Goal: Transaction & Acquisition: Book appointment/travel/reservation

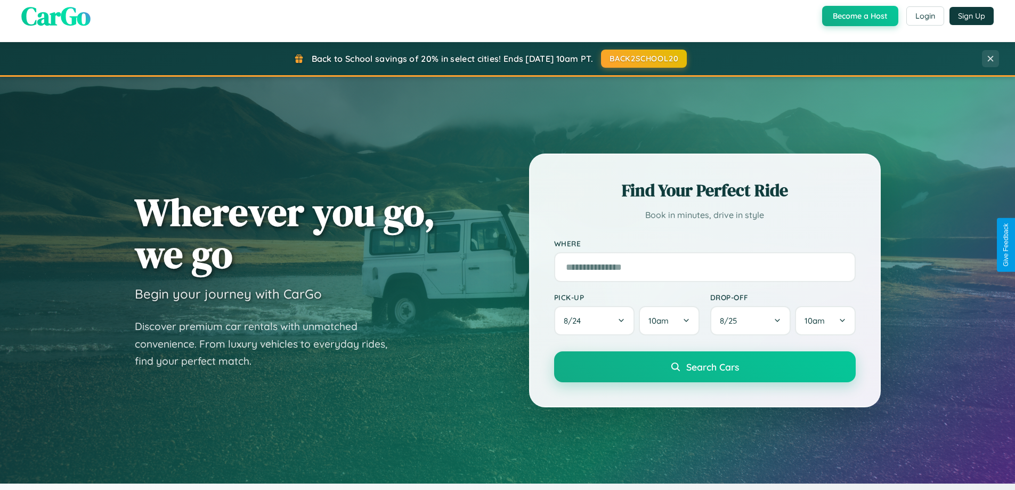
scroll to position [733, 0]
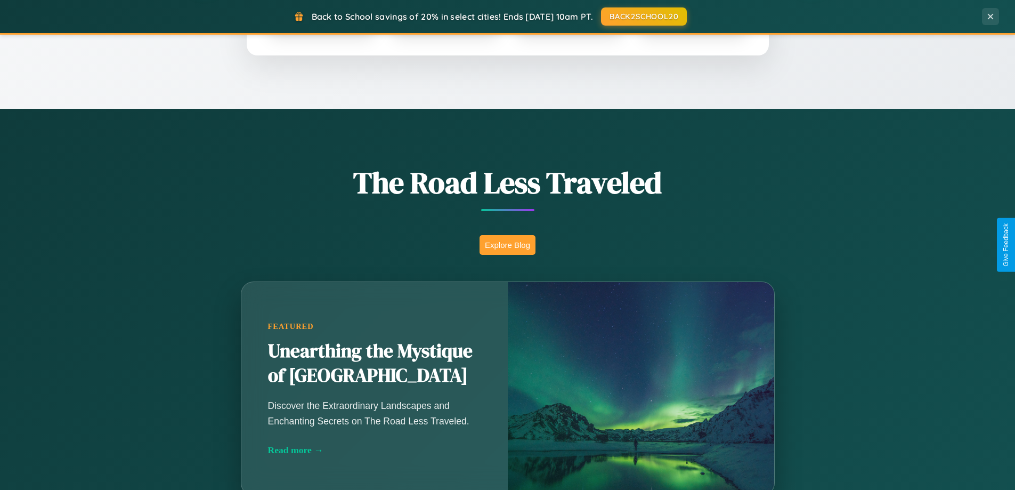
click at [507, 245] on button "Explore Blog" at bounding box center [508, 245] width 56 height 20
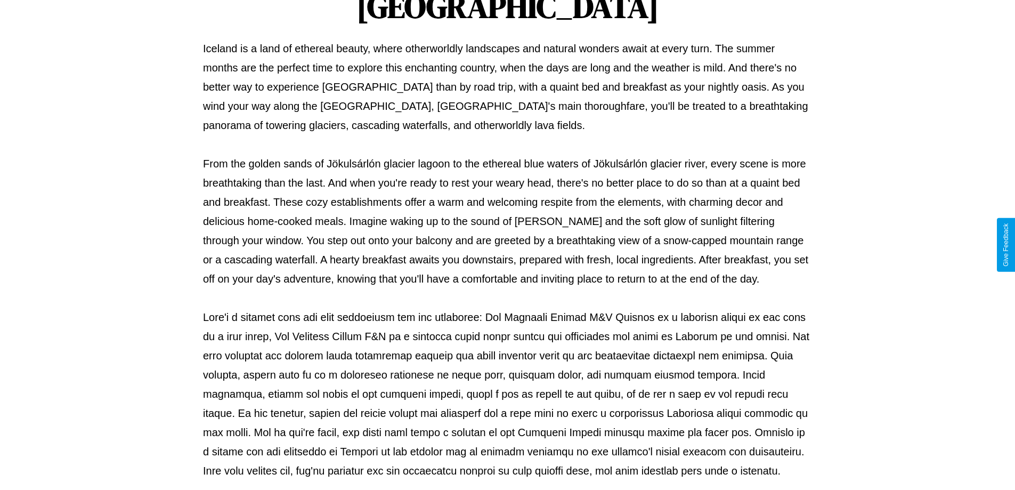
scroll to position [345, 0]
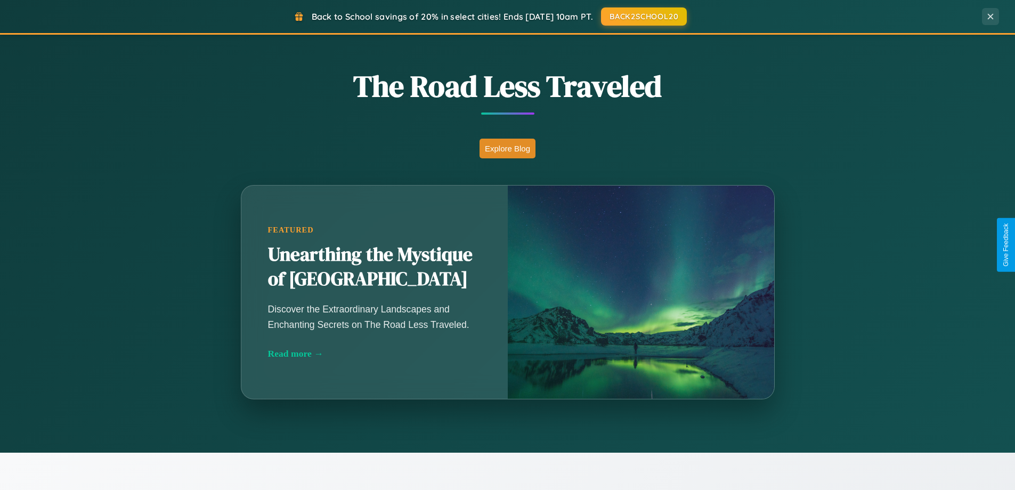
scroll to position [733, 0]
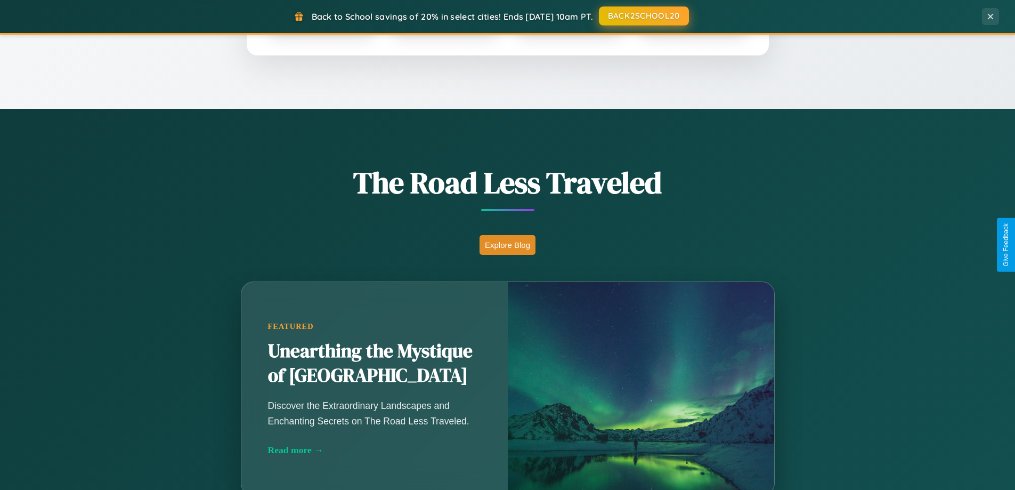
click at [643, 16] on button "BACK2SCHOOL20" at bounding box center [644, 15] width 90 height 19
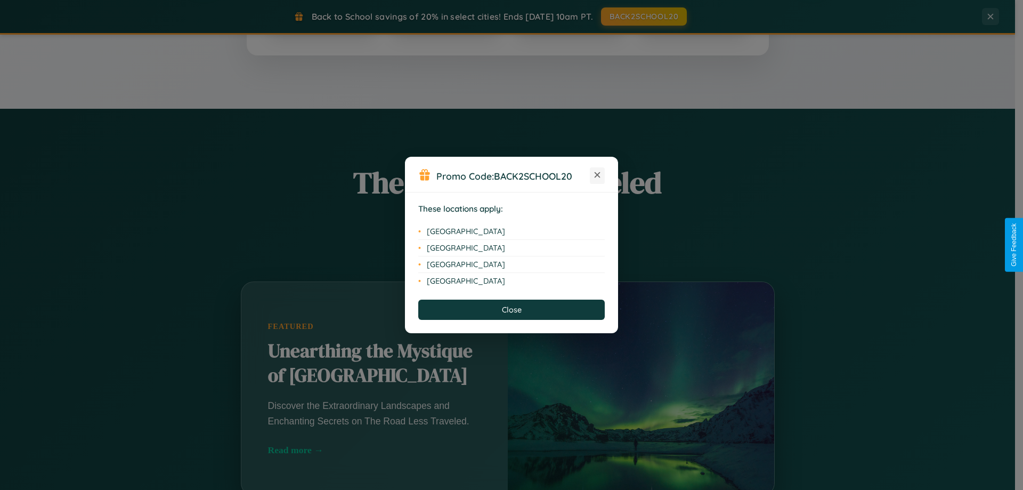
click at [597, 175] on icon at bounding box center [598, 175] width 6 height 6
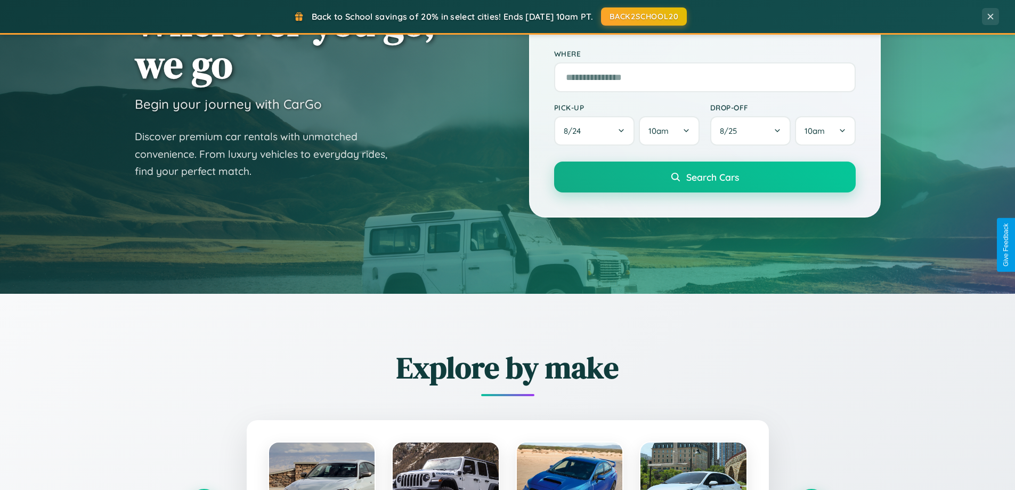
scroll to position [31, 0]
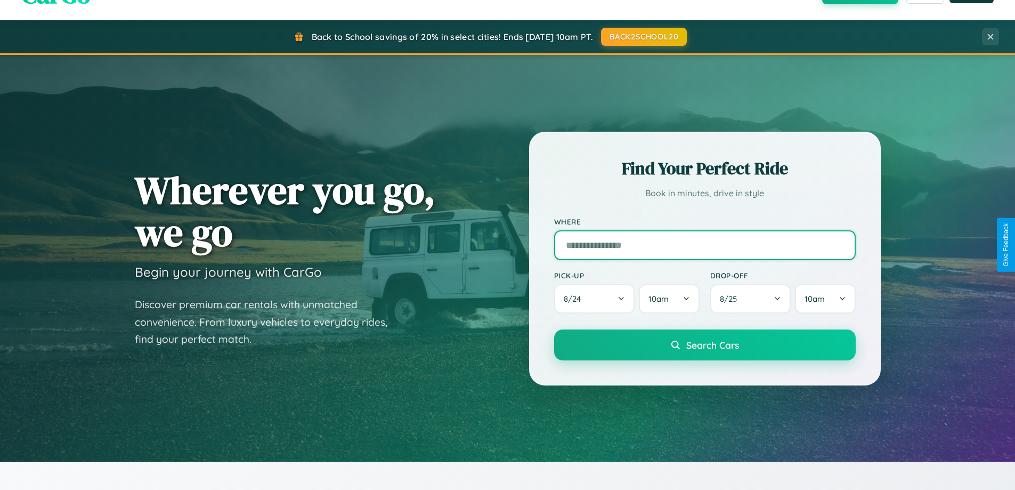
click at [705, 245] on input "text" at bounding box center [705, 245] width 302 height 30
type input "*******"
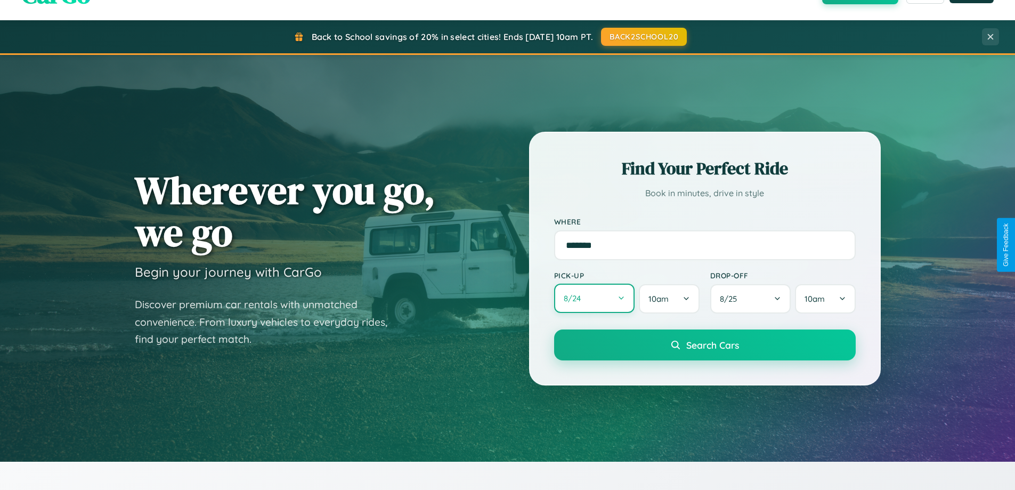
click at [594, 298] on button "8 / 24" at bounding box center [594, 298] width 81 height 29
select select "*"
select select "****"
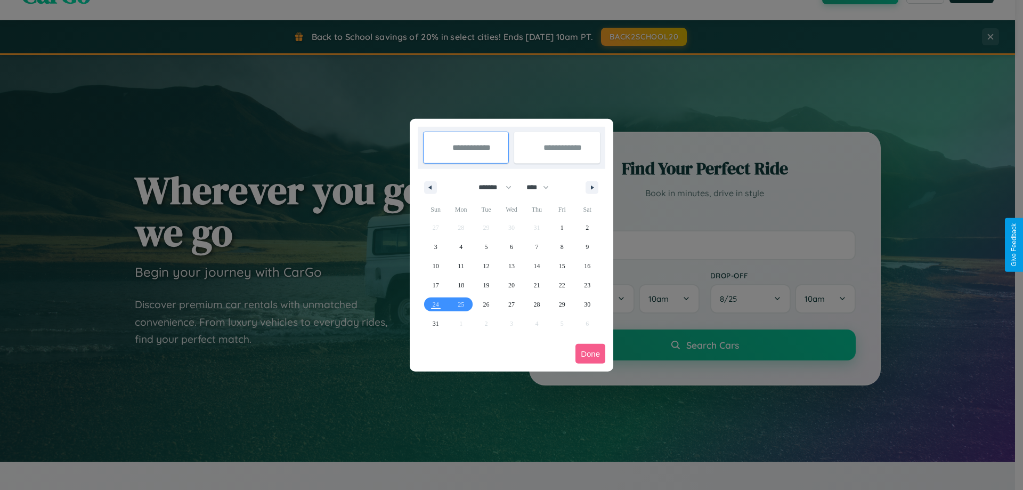
drag, startPoint x: 490, startPoint y: 187, endPoint x: 512, endPoint y: 214, distance: 34.1
click at [490, 187] on select "******* ******** ***** ***** *** **** **** ****** ********* ******* ******** **…" at bounding box center [493, 188] width 45 height 18
select select "*"
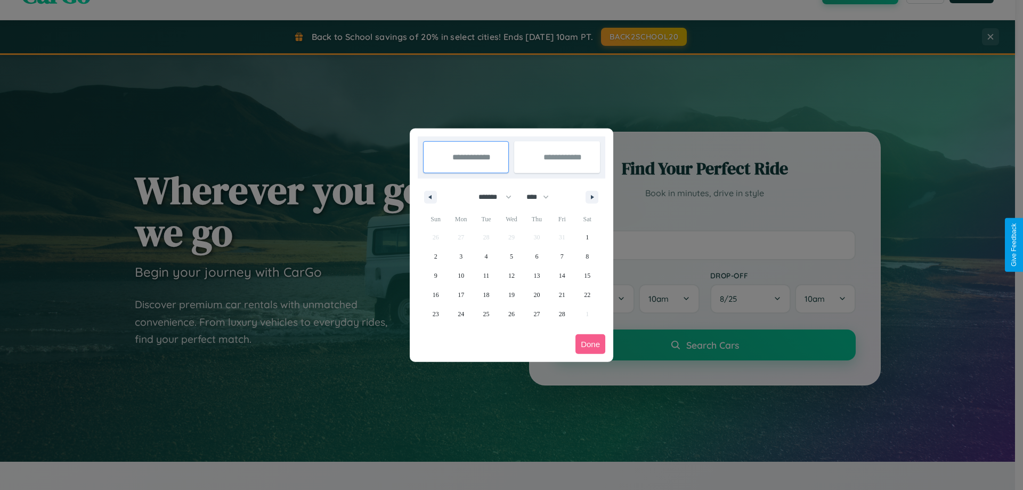
drag, startPoint x: 543, startPoint y: 197, endPoint x: 512, endPoint y: 214, distance: 35.3
click at [543, 197] on select "**** **** **** **** **** **** **** **** **** **** **** **** **** **** **** ****…" at bounding box center [537, 197] width 32 height 18
select select "****"
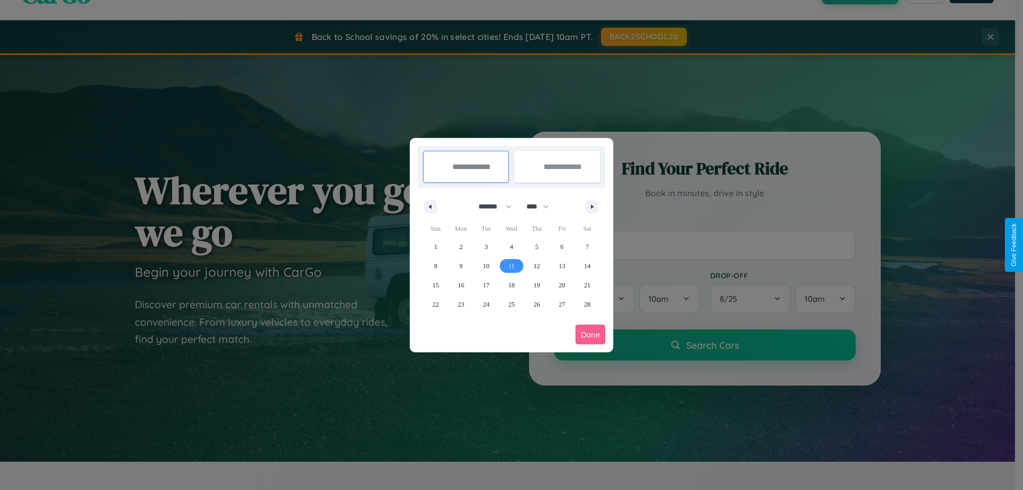
click at [511, 265] on span "11" at bounding box center [511, 265] width 6 height 19
type input "**********"
click at [587, 285] on span "21" at bounding box center [587, 285] width 6 height 19
type input "**********"
click at [591, 334] on button "Done" at bounding box center [591, 335] width 30 height 20
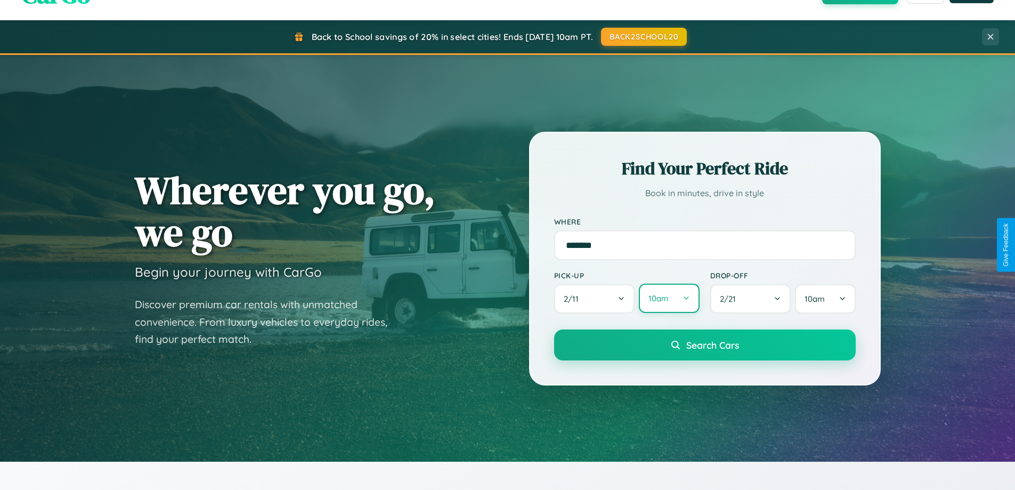
click at [669, 298] on button "10am" at bounding box center [669, 298] width 60 height 29
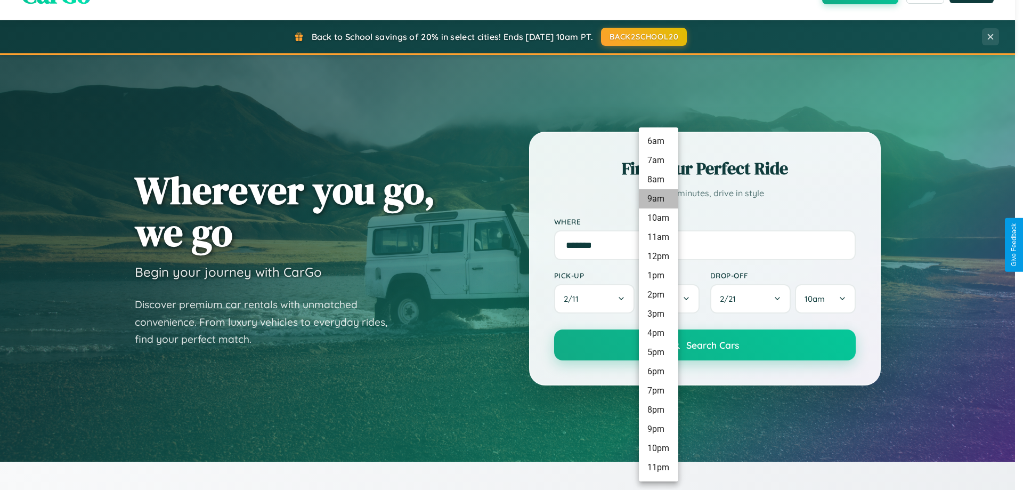
click at [658, 199] on li "9am" at bounding box center [658, 198] width 39 height 19
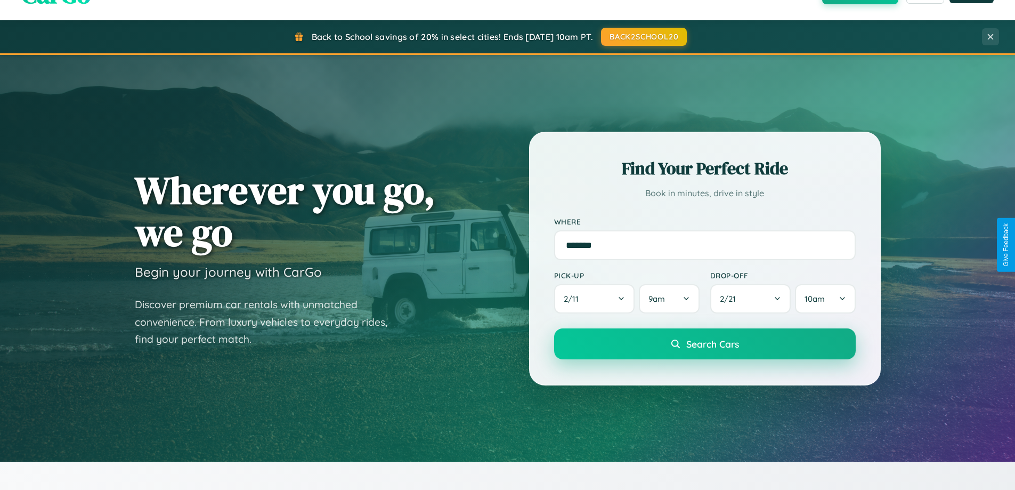
click at [705, 345] on span "Search Cars" at bounding box center [712, 344] width 53 height 12
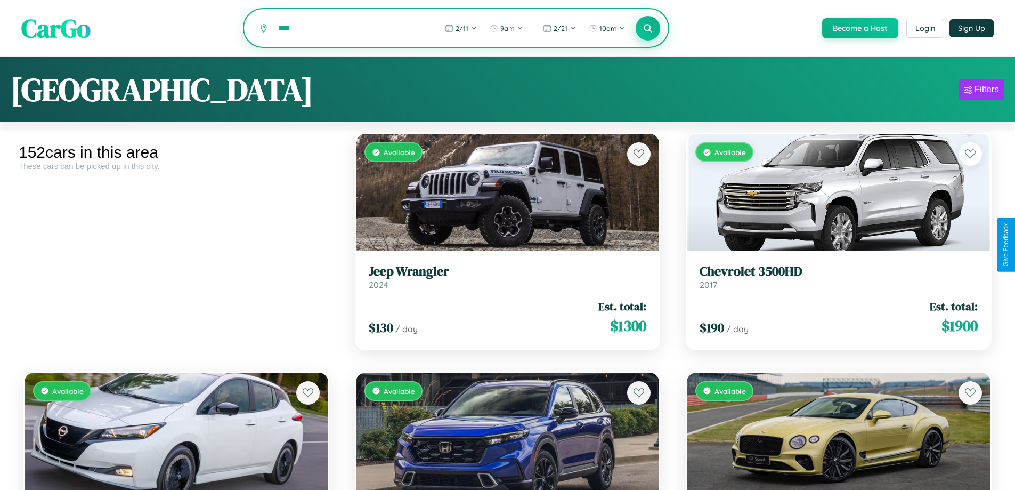
type input "****"
click at [648, 29] on icon at bounding box center [648, 28] width 10 height 10
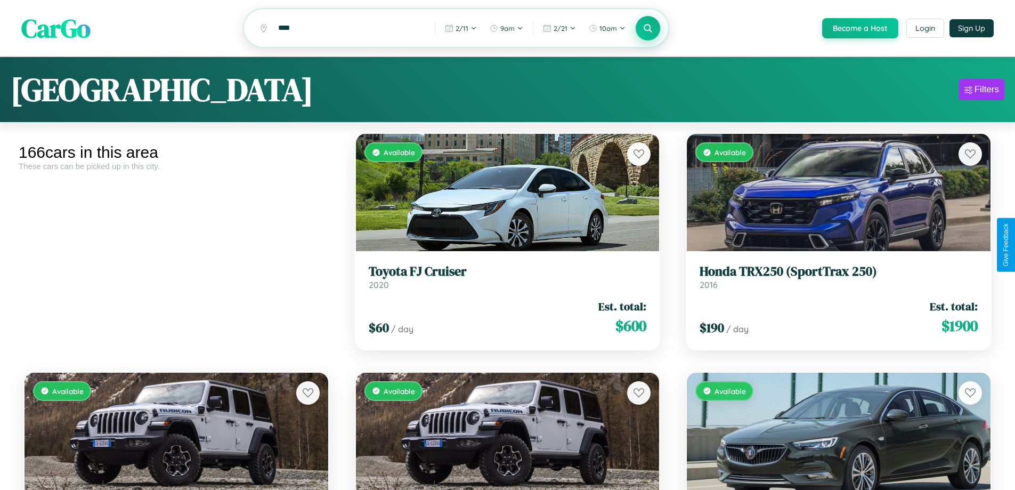
scroll to position [64, 0]
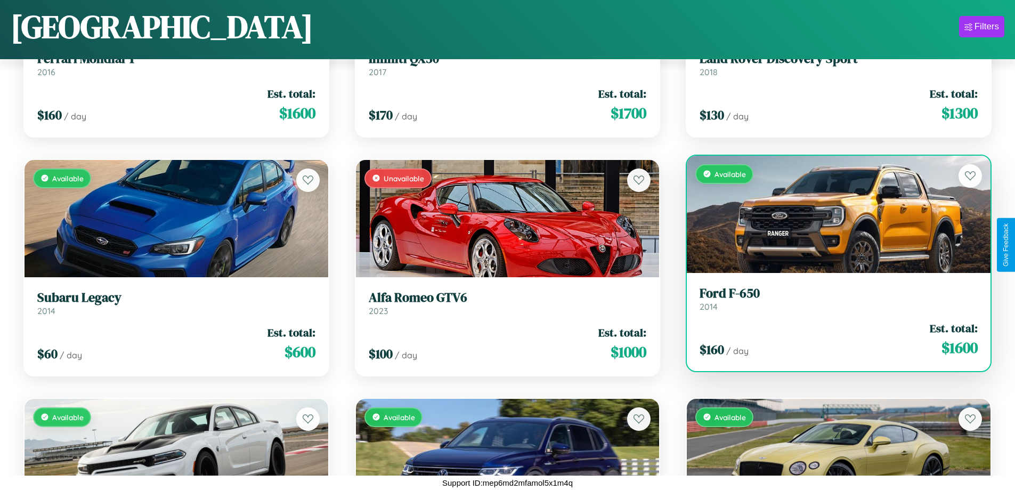
click at [832, 303] on link "Ford F-650 2014" at bounding box center [839, 299] width 278 height 26
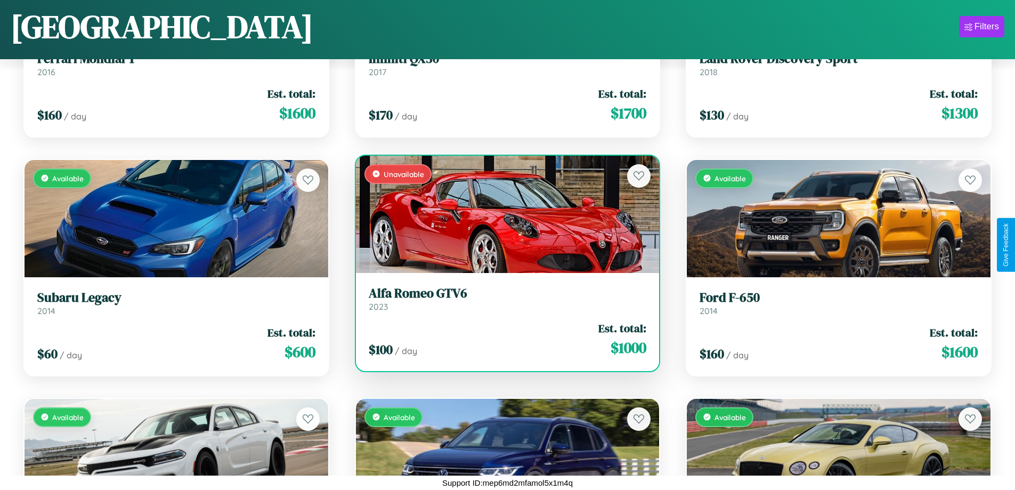
scroll to position [6832, 0]
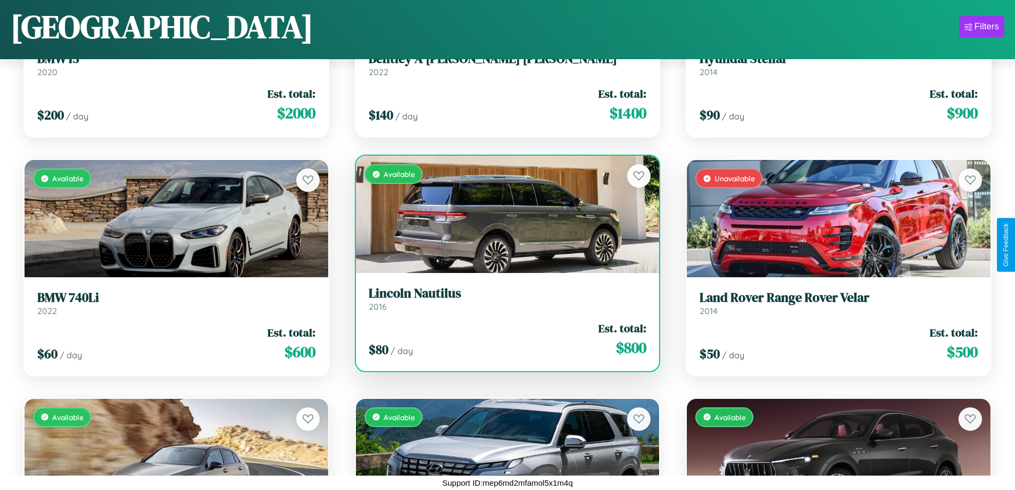
click at [503, 339] on div "$ 80 / day Est. total: $ 800" at bounding box center [508, 339] width 278 height 38
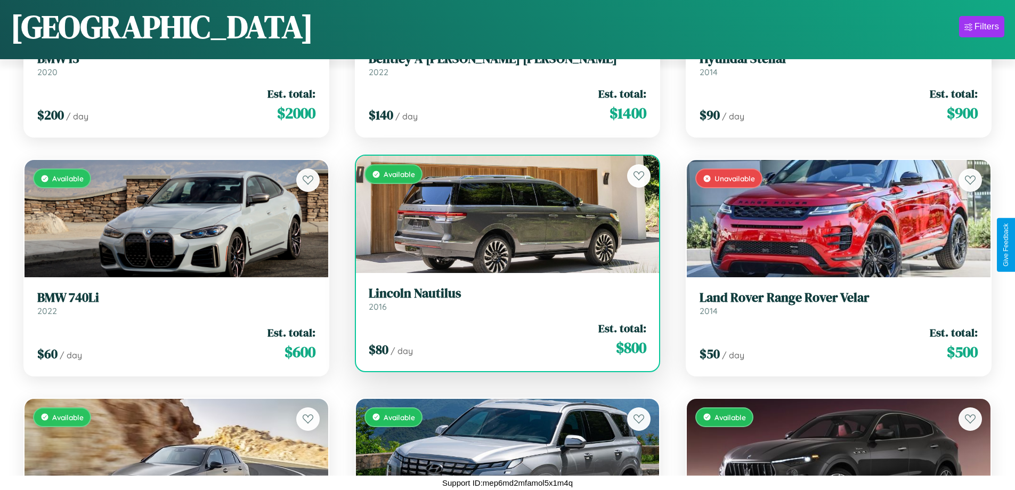
click at [503, 339] on div "$ 80 / day Est. total: $ 800" at bounding box center [508, 339] width 278 height 38
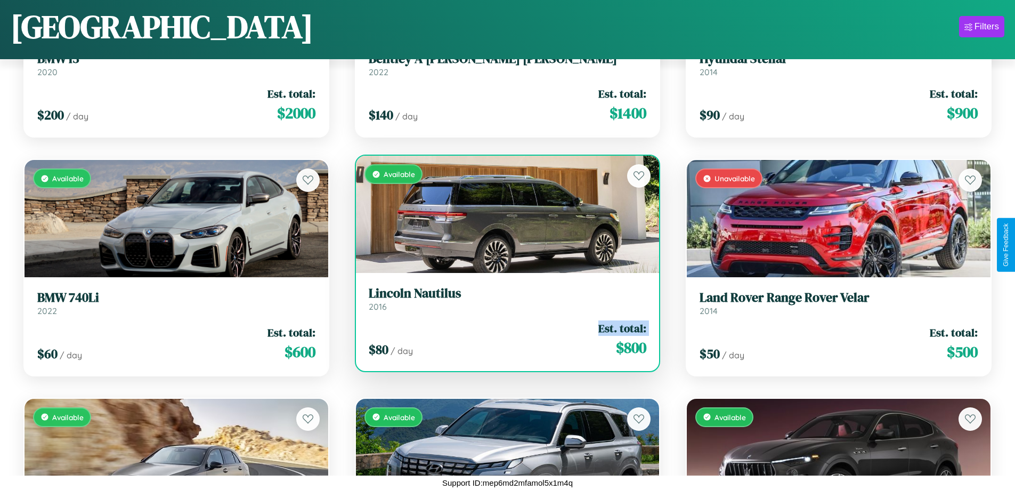
click at [503, 339] on div "$ 80 / day Est. total: $ 800" at bounding box center [508, 339] width 278 height 38
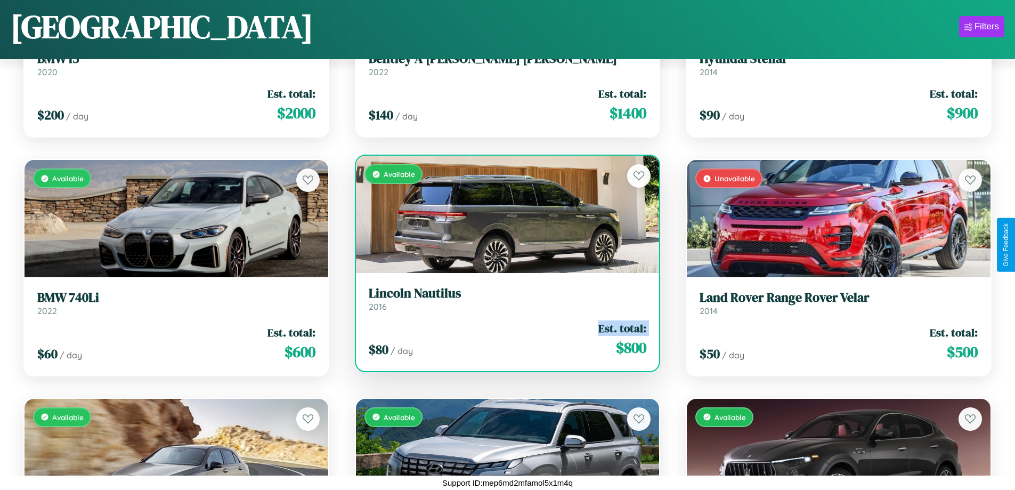
click at [503, 339] on div "$ 80 / day Est. total: $ 800" at bounding box center [508, 339] width 278 height 38
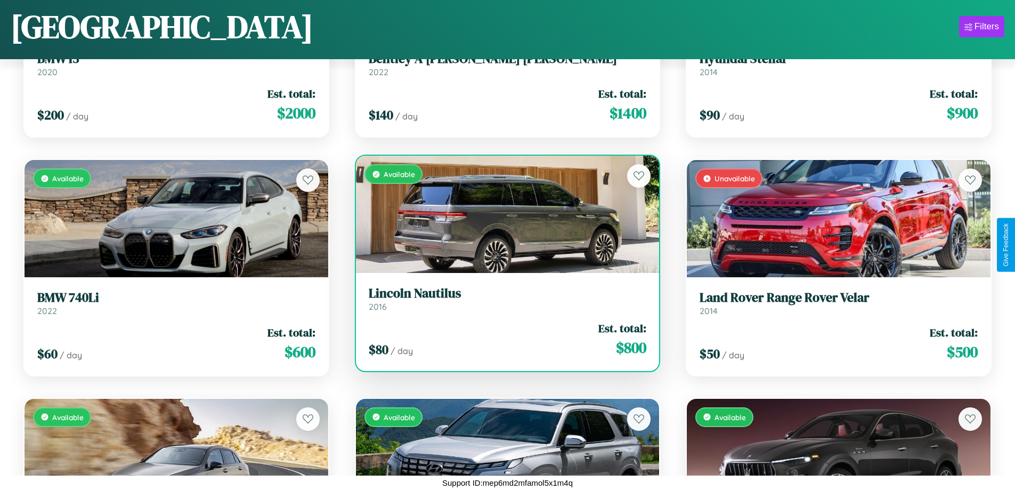
click at [503, 339] on div "$ 80 / day Est. total: $ 800" at bounding box center [508, 339] width 278 height 38
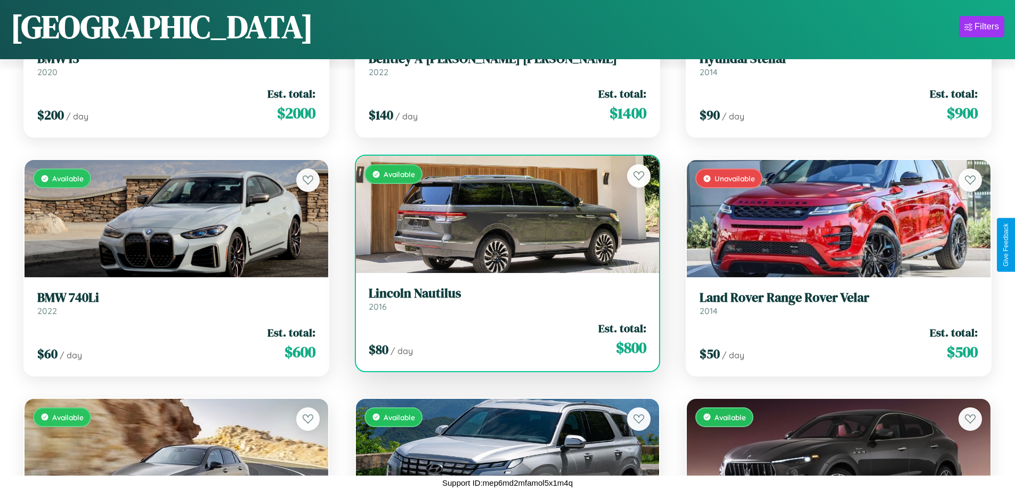
click at [503, 298] on h3 "Lincoln Nautilus" at bounding box center [508, 293] width 278 height 15
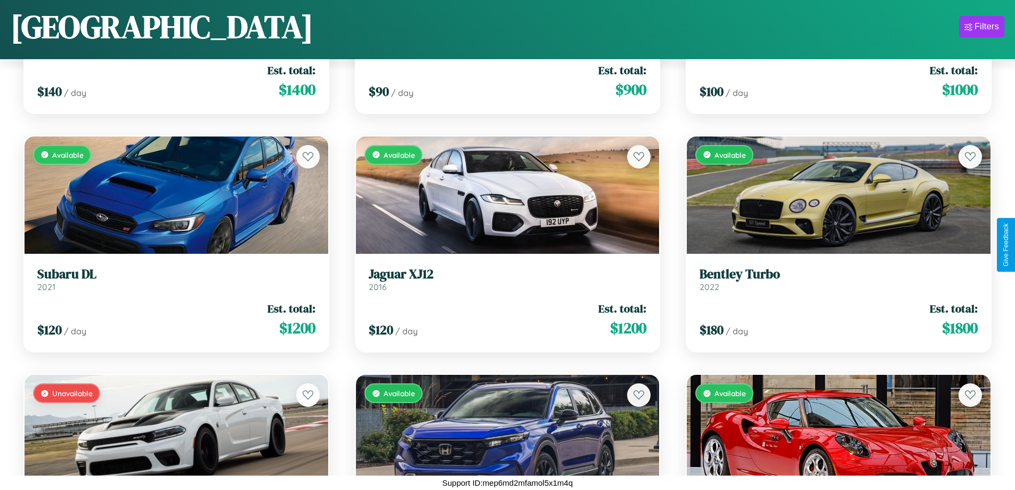
scroll to position [1582, 0]
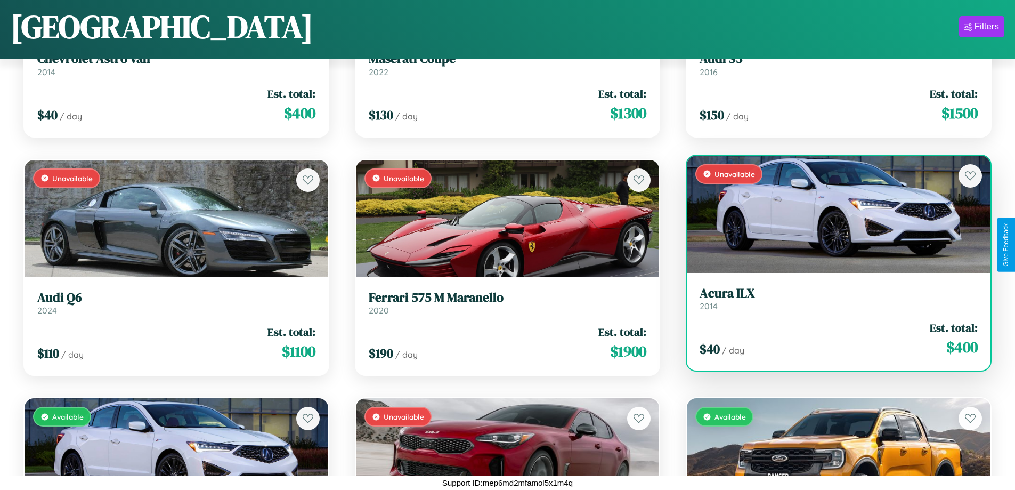
click at [832, 298] on h3 "Acura ILX" at bounding box center [839, 293] width 278 height 15
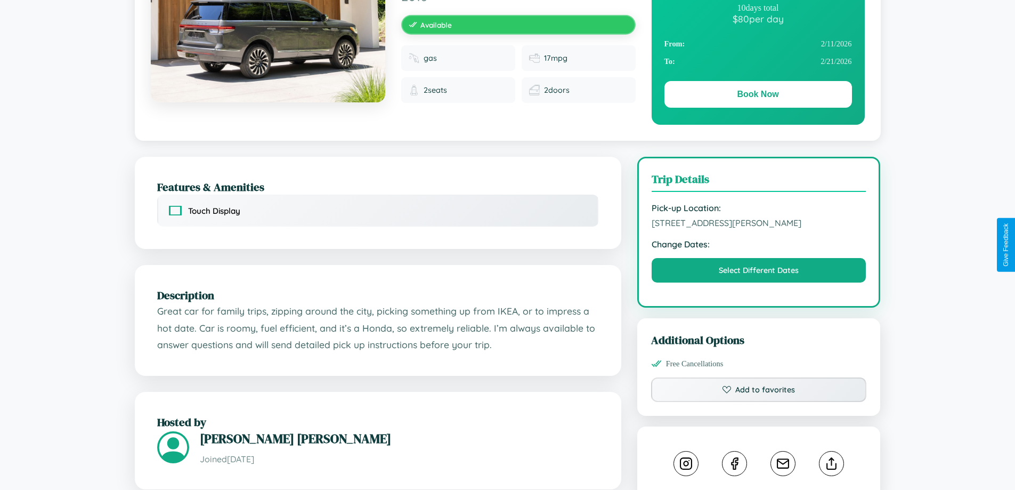
scroll to position [277, 0]
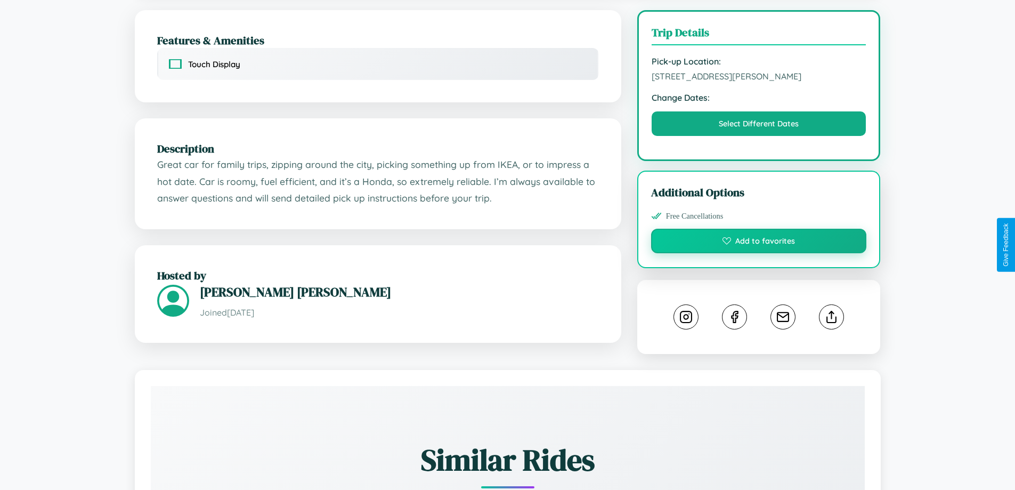
click at [759, 242] on button "Add to favorites" at bounding box center [759, 241] width 216 height 25
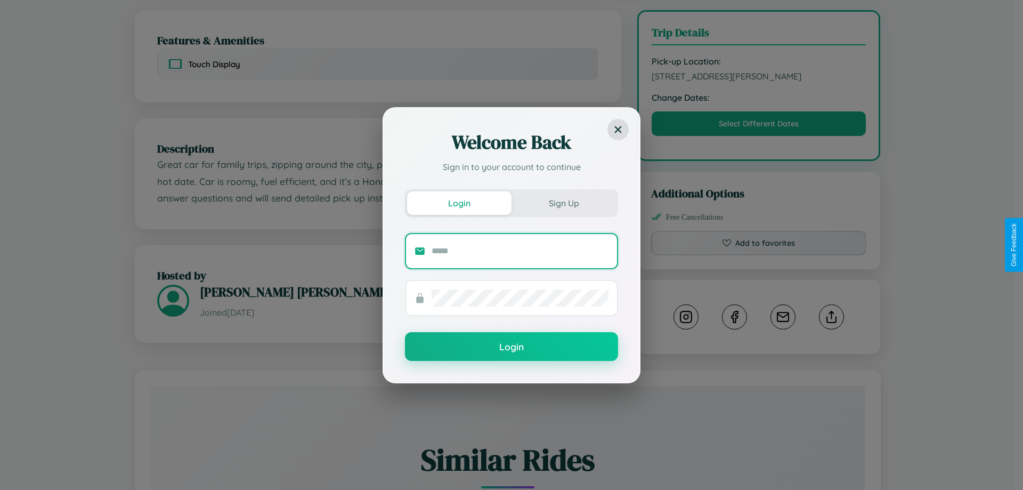
click at [520, 250] on input "text" at bounding box center [520, 250] width 177 height 17
type input "**********"
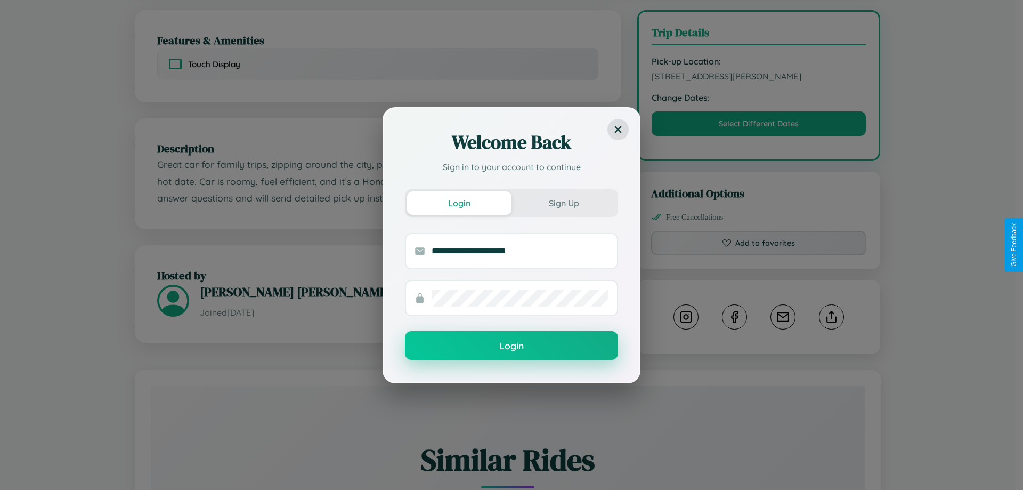
click at [512, 346] on button "Login" at bounding box center [511, 345] width 213 height 29
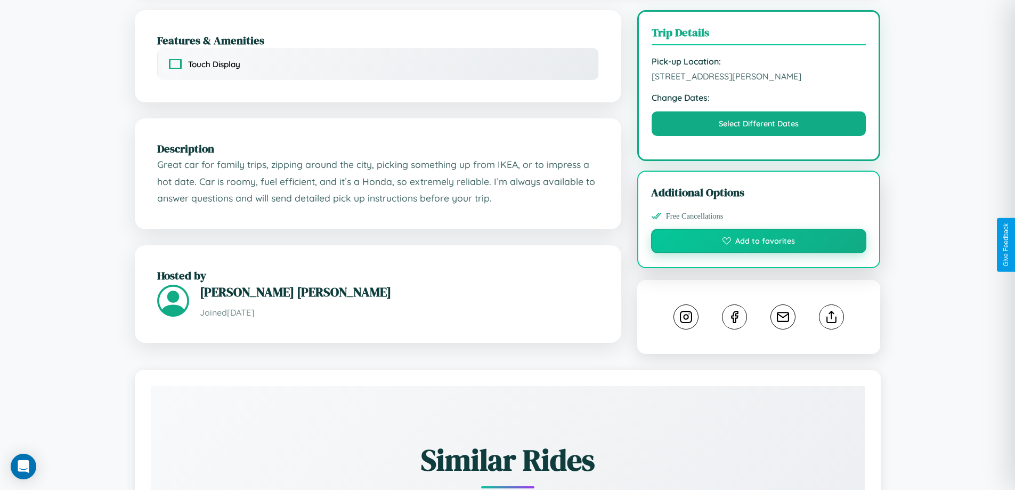
click at [759, 243] on button "Add to favorites" at bounding box center [759, 241] width 216 height 25
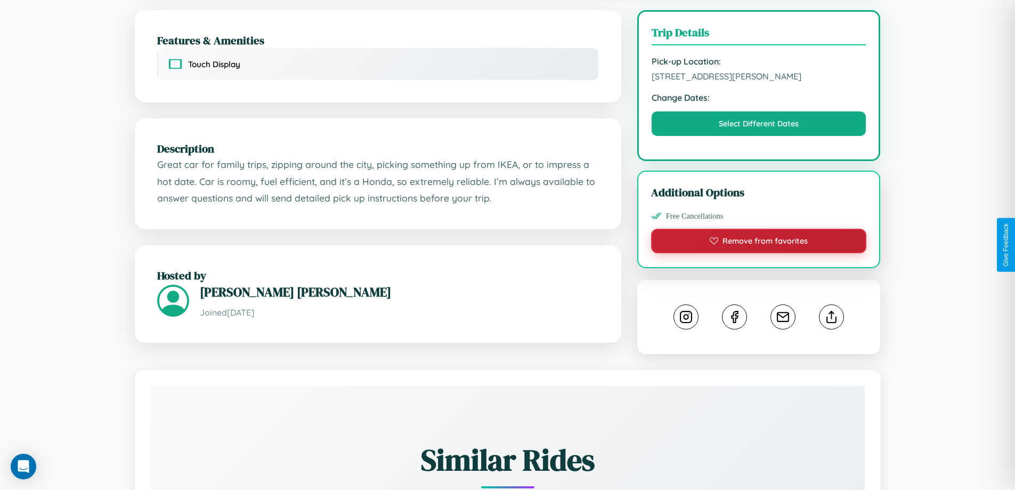
scroll to position [593, 0]
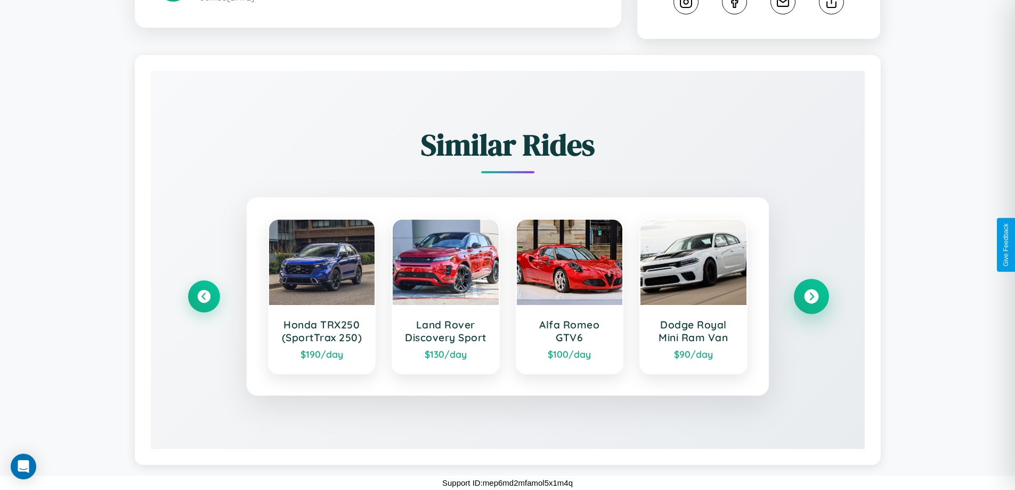
click at [811, 296] on icon at bounding box center [811, 296] width 14 height 14
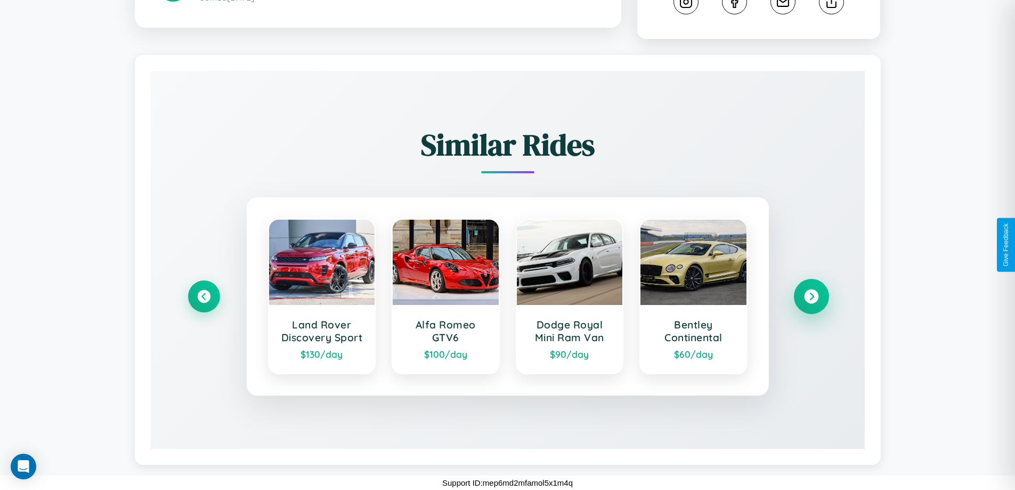
click at [811, 296] on icon at bounding box center [811, 296] width 14 height 14
